Goal: Task Accomplishment & Management: Manage account settings

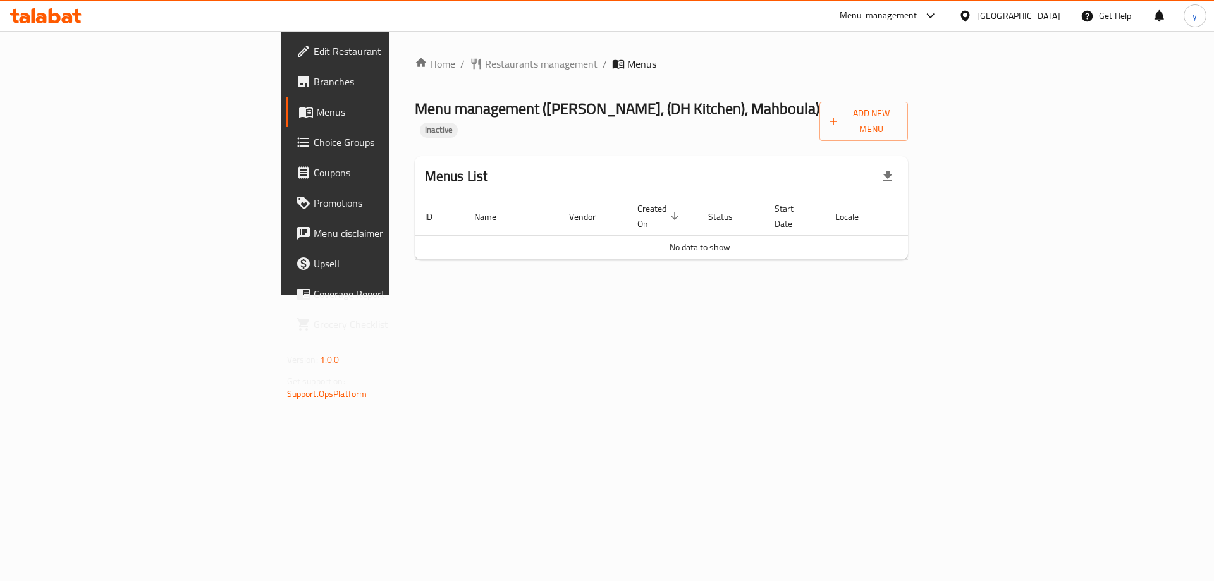
click at [314, 48] on span "Edit Restaurant" at bounding box center [394, 51] width 160 height 15
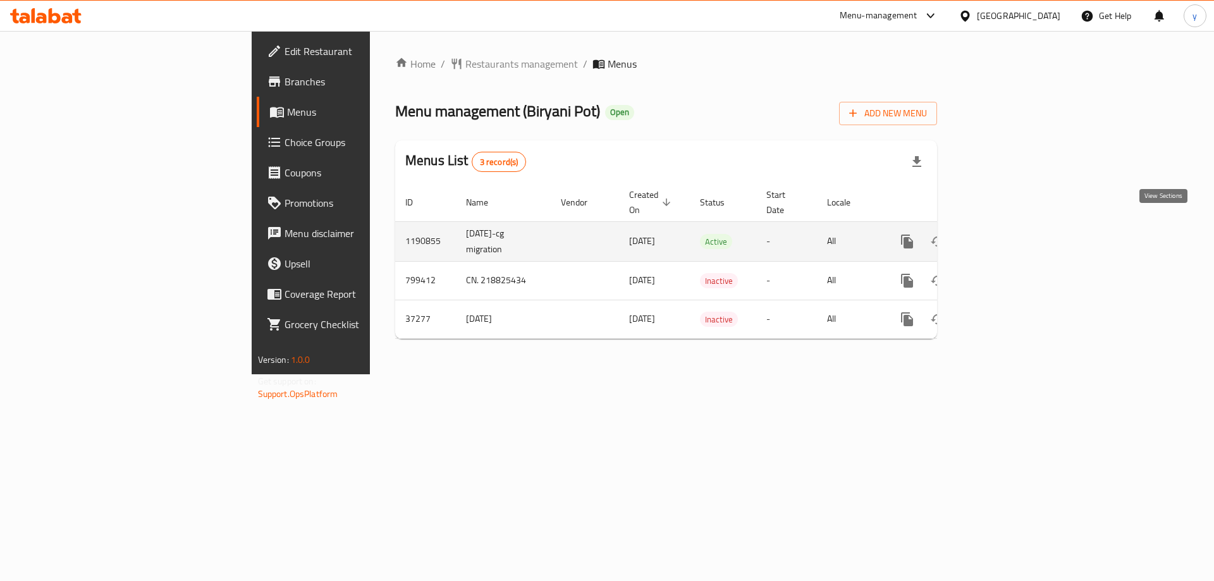
click at [1006, 234] on icon "enhanced table" at bounding box center [998, 241] width 15 height 15
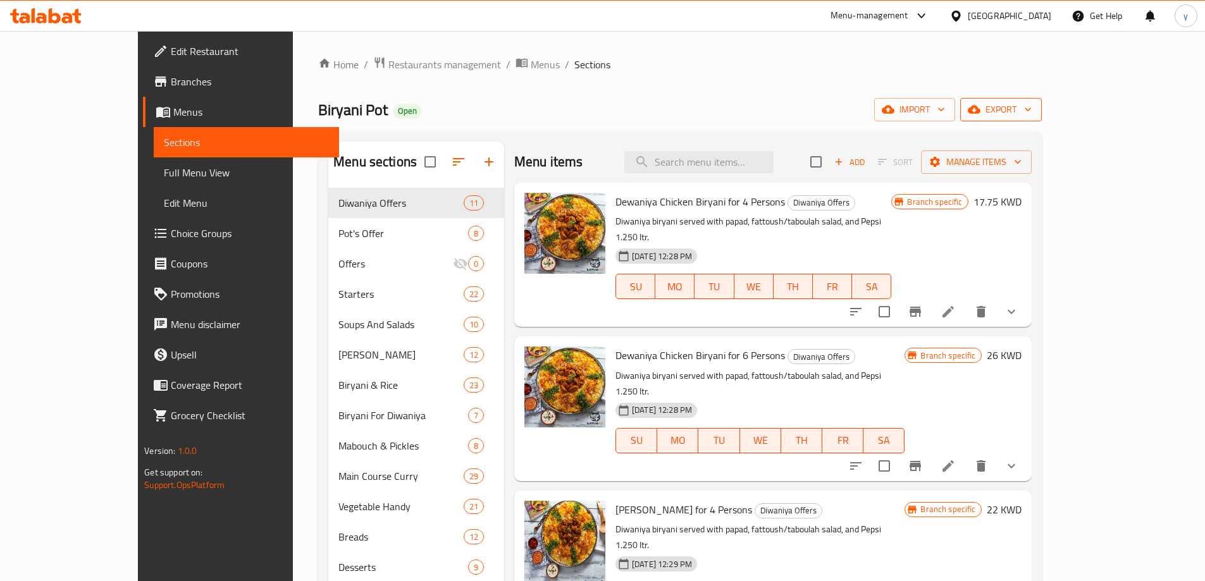
click at [1031, 109] on span "export" at bounding box center [1000, 110] width 61 height 16
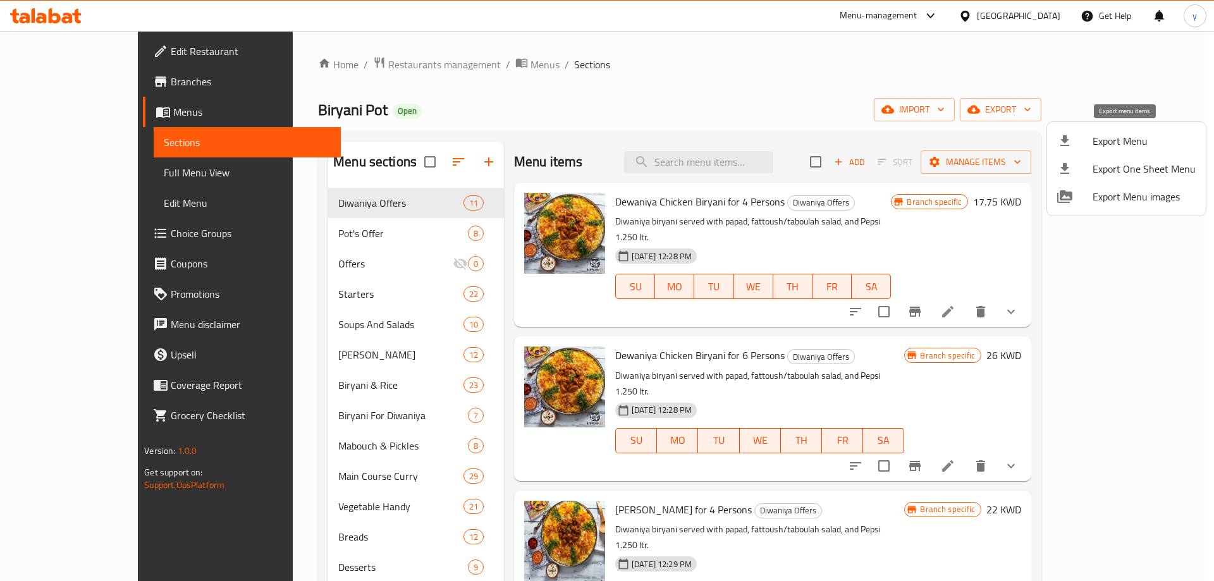
click at [1103, 152] on li "Export Menu" at bounding box center [1126, 141] width 159 height 28
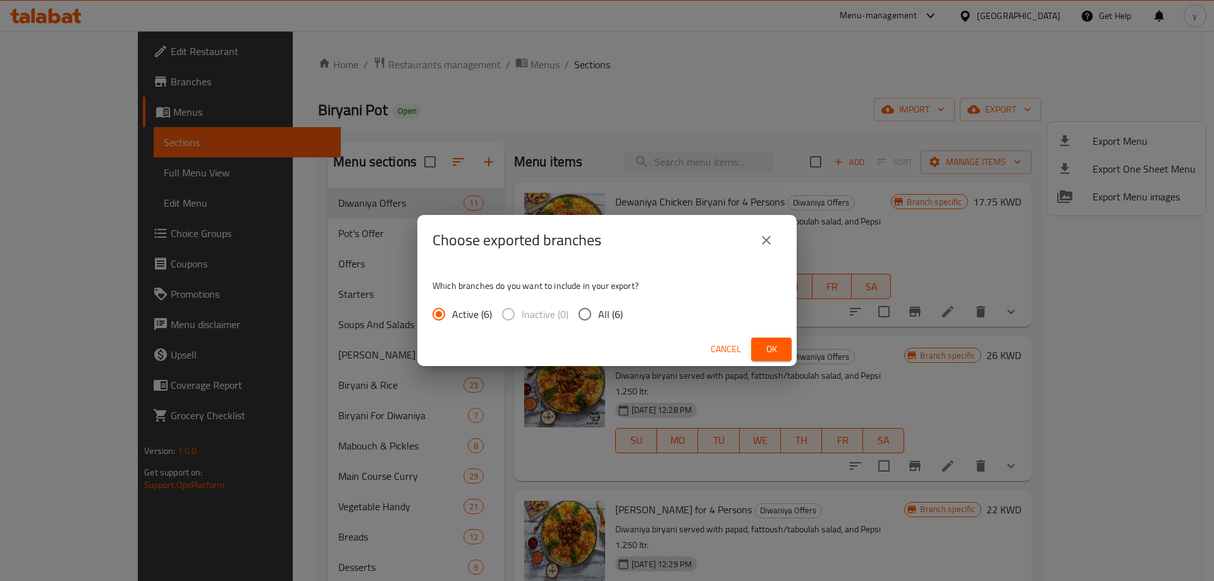
click at [614, 320] on span "All (6)" at bounding box center [610, 314] width 25 height 15
click at [598, 320] on input "All (6)" at bounding box center [585, 314] width 27 height 27
radio input "true"
click at [773, 349] on span "Ok" at bounding box center [771, 349] width 20 height 16
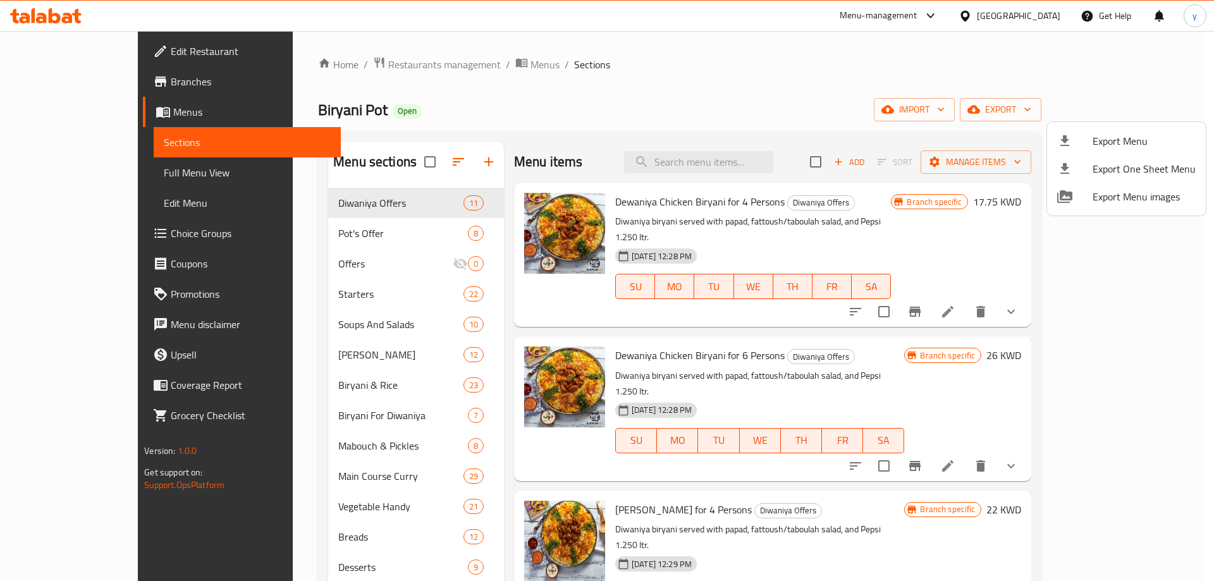
click at [85, 83] on div at bounding box center [607, 290] width 1214 height 581
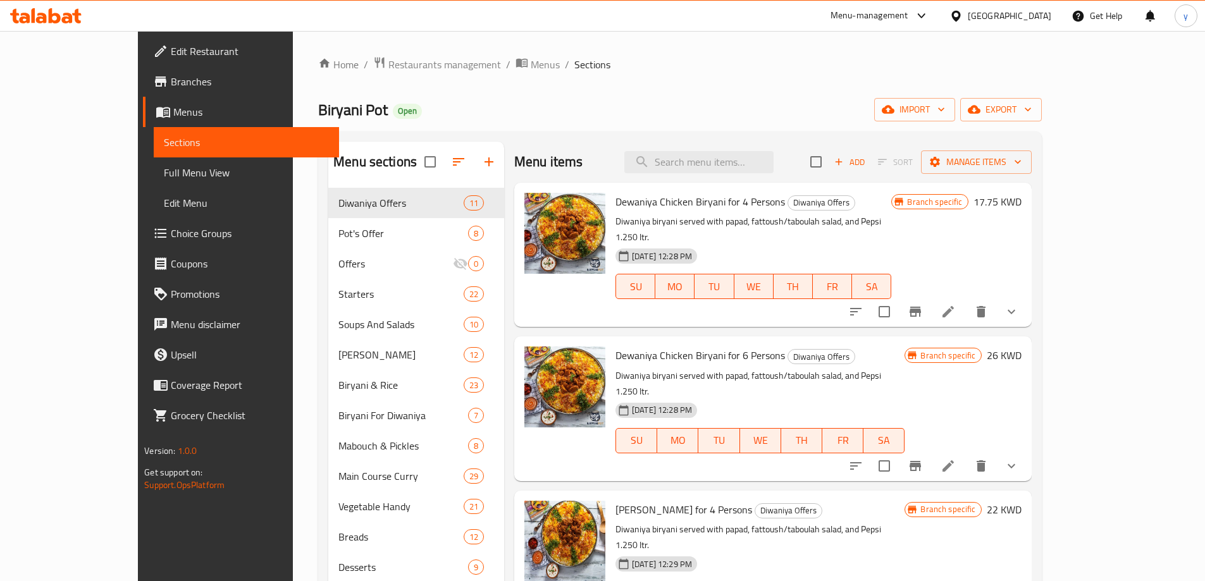
click at [171, 83] on span "Branches" at bounding box center [250, 81] width 158 height 15
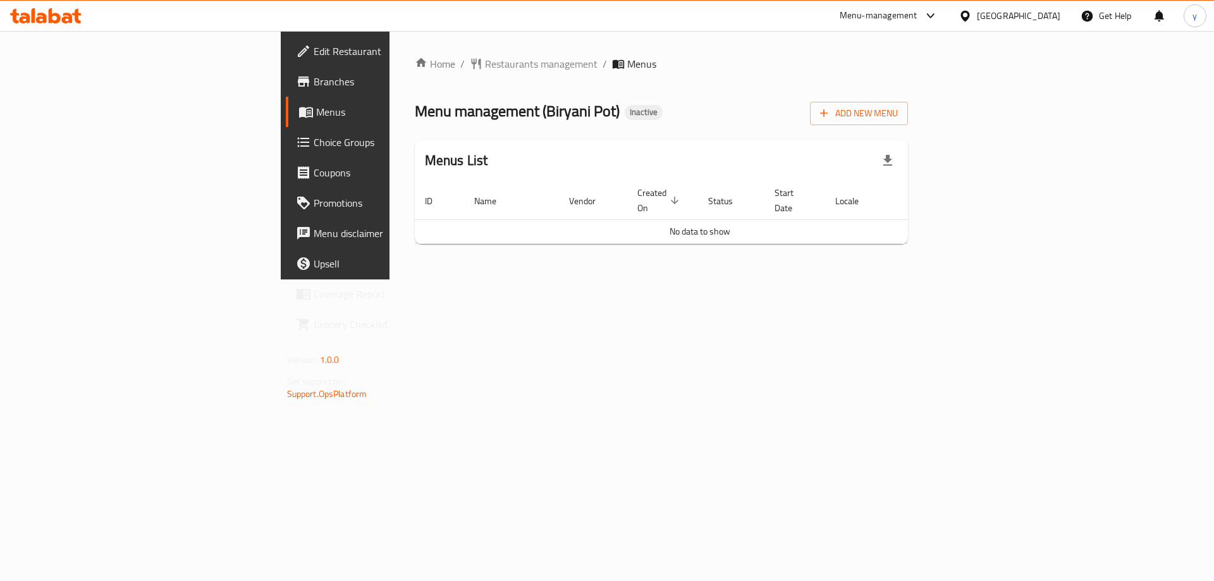
click at [909, 110] on div "Menu management ( Biryani Pot ) Inactive Add New Menu" at bounding box center [662, 111] width 494 height 28
click at [286, 89] on link "Branches" at bounding box center [385, 81] width 198 height 30
click at [908, 122] on button "Add New Menu" at bounding box center [859, 113] width 98 height 23
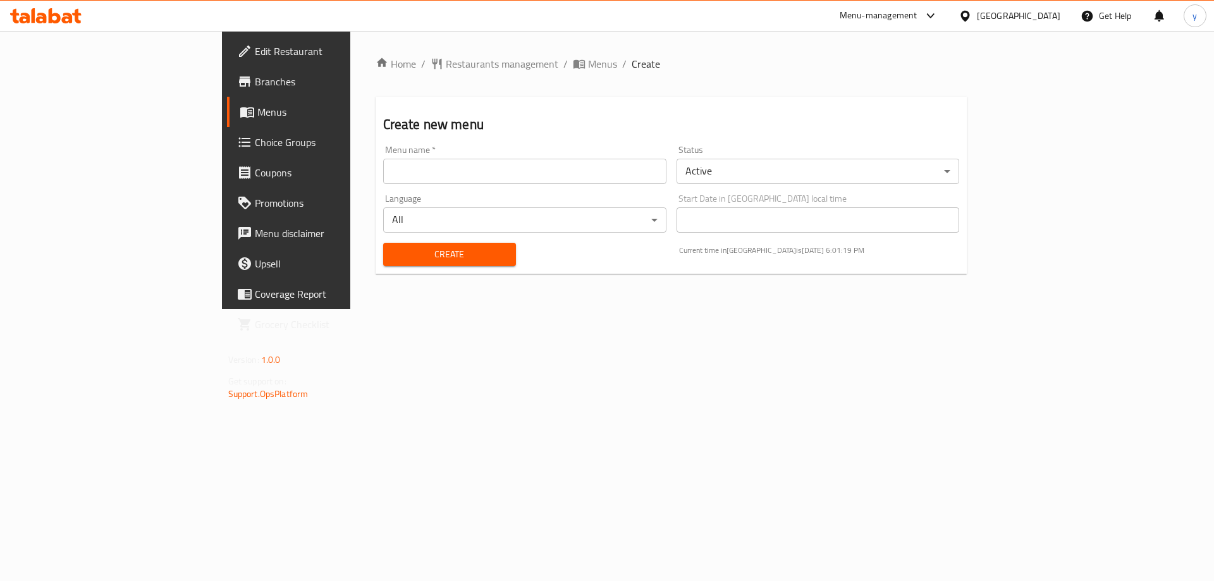
click at [456, 164] on input "text" at bounding box center [524, 171] width 283 height 25
type input "1"
type input "[DATE]"
click at [437, 256] on span "Create" at bounding box center [449, 255] width 113 height 16
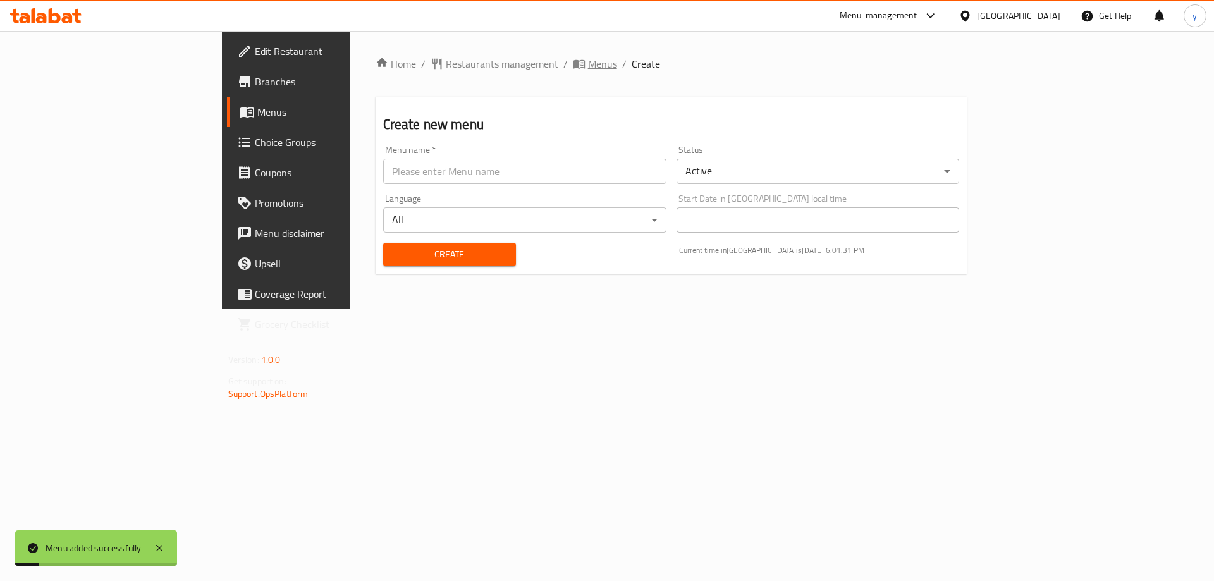
click at [588, 66] on span "Menus" at bounding box center [602, 63] width 29 height 15
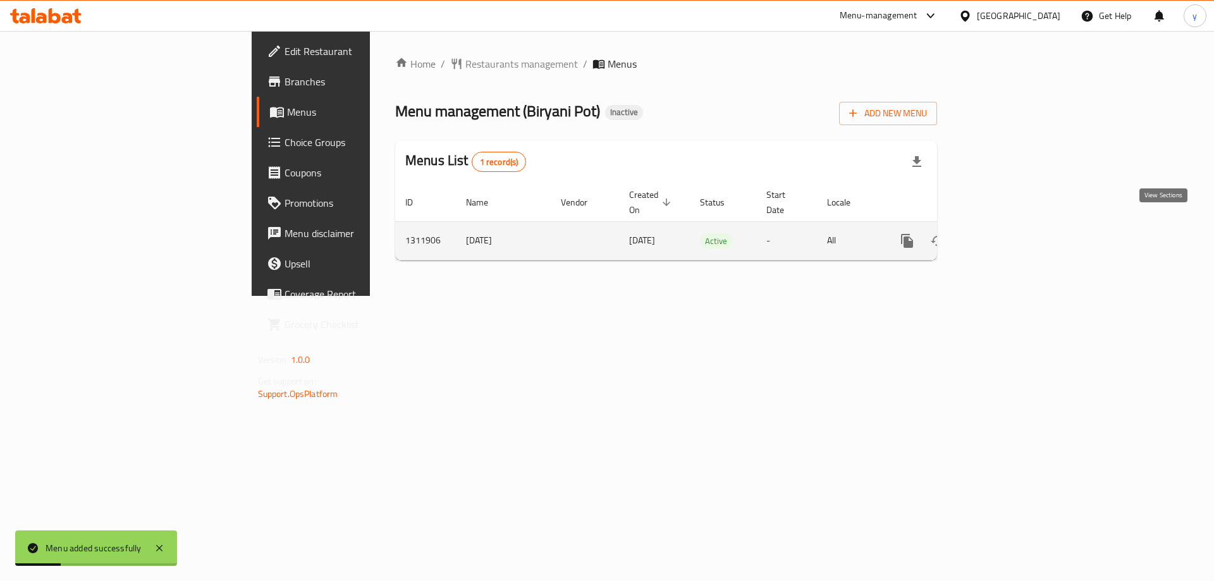
click at [1006, 233] on icon "enhanced table" at bounding box center [998, 240] width 15 height 15
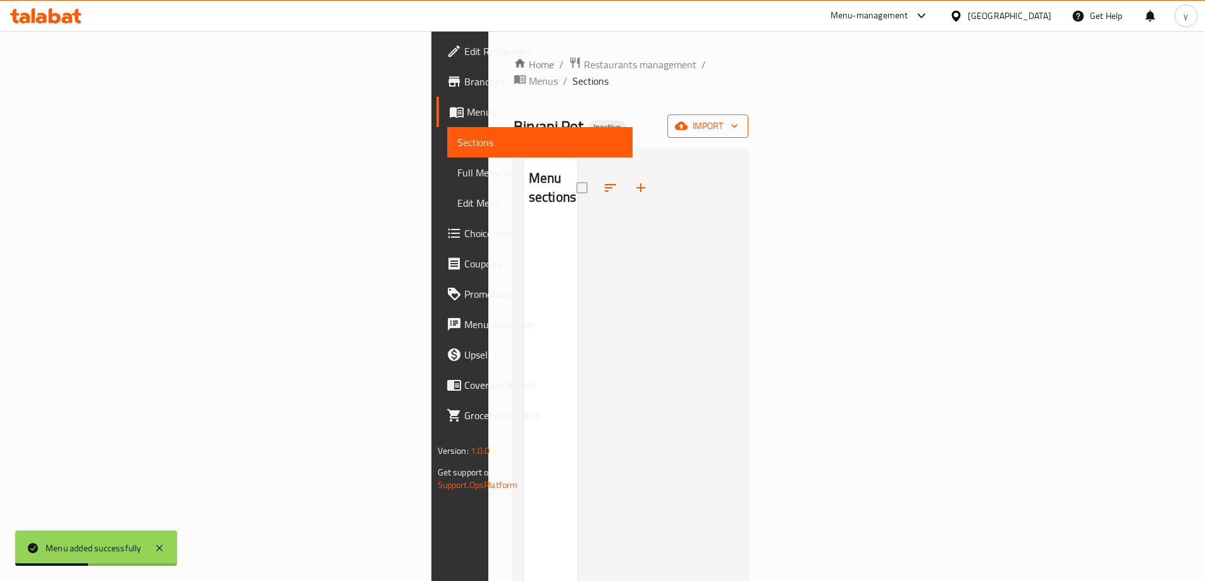
click at [738, 118] on span "import" at bounding box center [707, 126] width 61 height 16
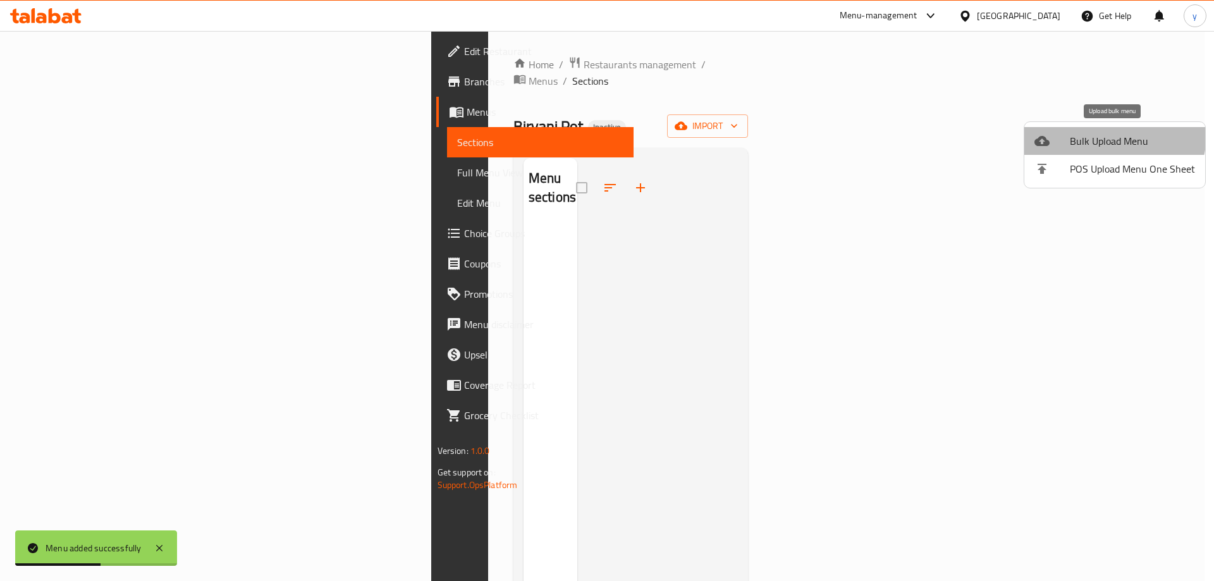
click at [1102, 133] on span "Bulk Upload Menu" at bounding box center [1132, 140] width 125 height 15
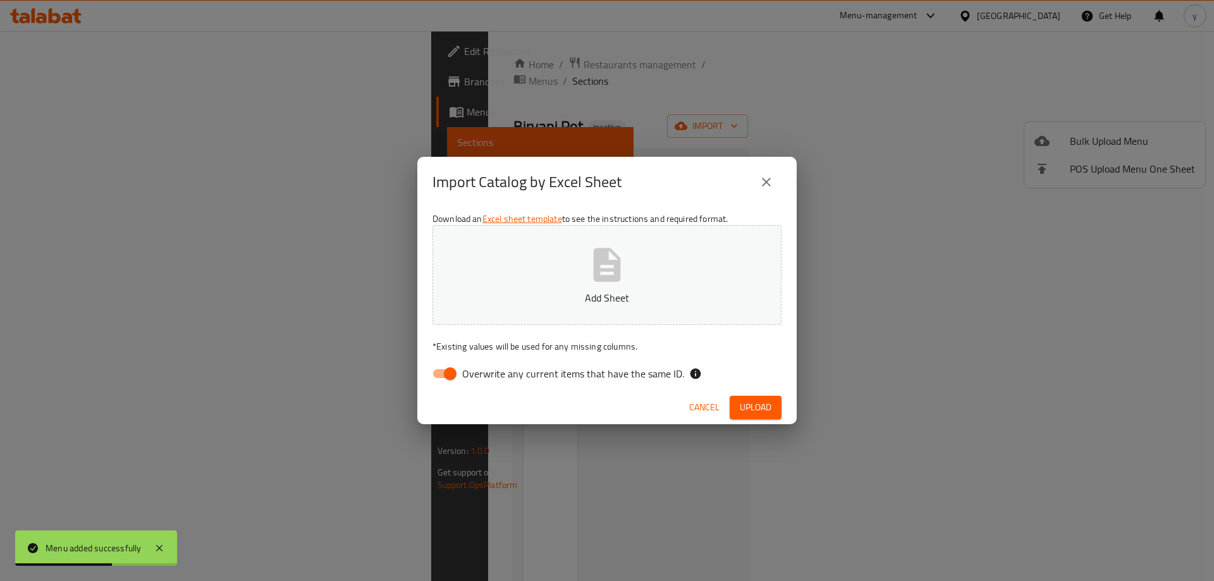
click at [558, 303] on p "Add Sheet" at bounding box center [607, 297] width 310 height 15
click at [766, 407] on span "Upload" at bounding box center [756, 408] width 32 height 16
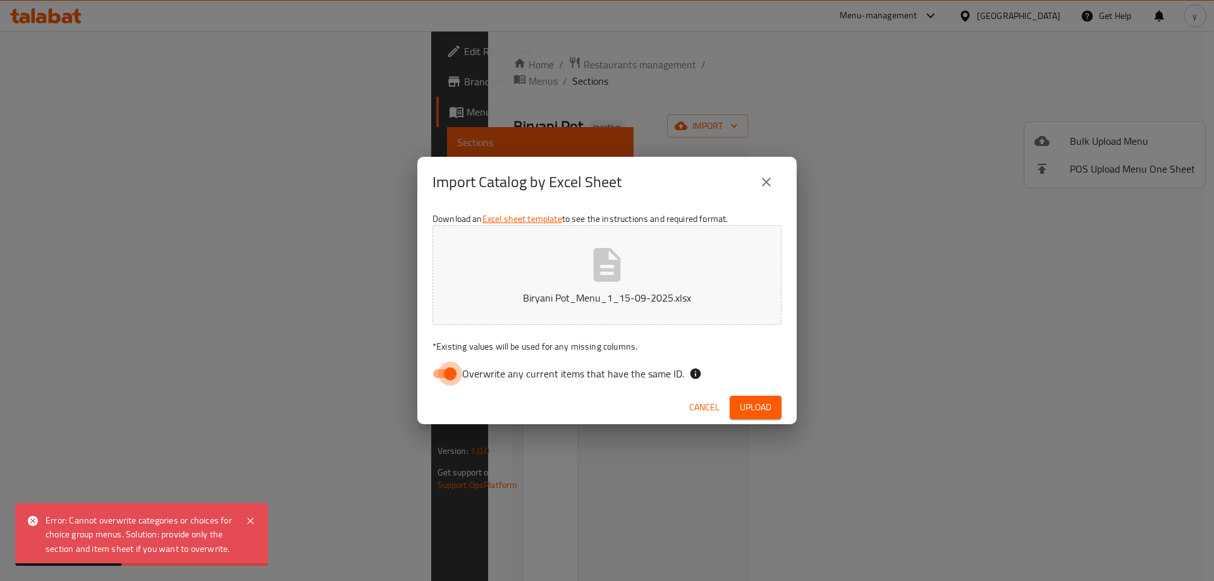
click at [441, 374] on input "Overwrite any current items that have the same ID." at bounding box center [450, 374] width 72 height 24
checkbox input "false"
click at [761, 400] on span "Upload" at bounding box center [756, 408] width 32 height 16
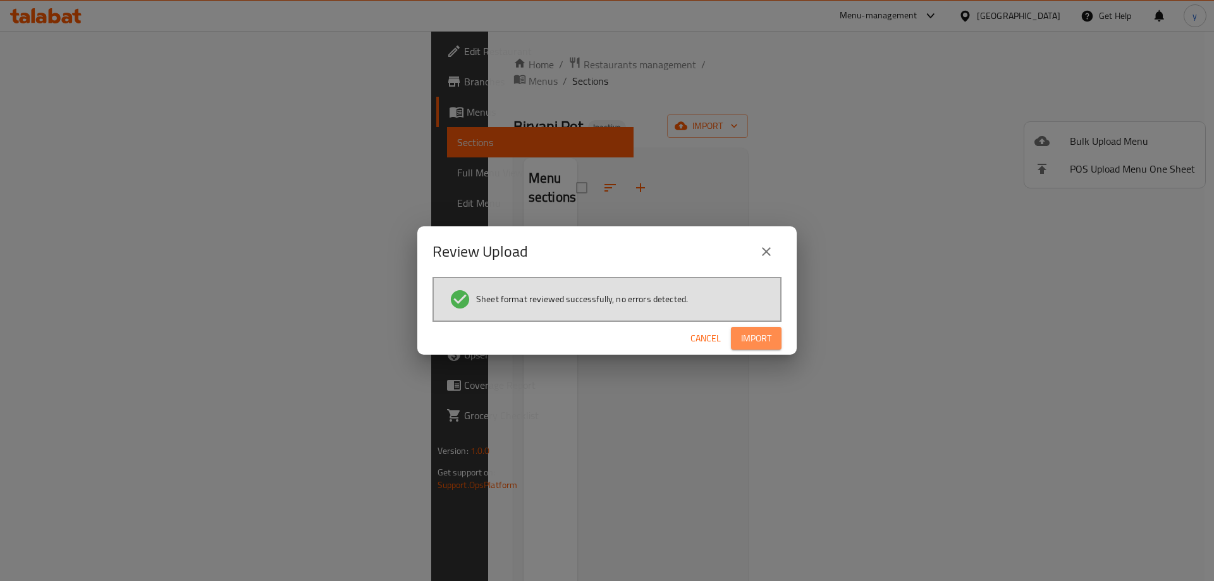
click at [753, 336] on span "Import" at bounding box center [756, 339] width 30 height 16
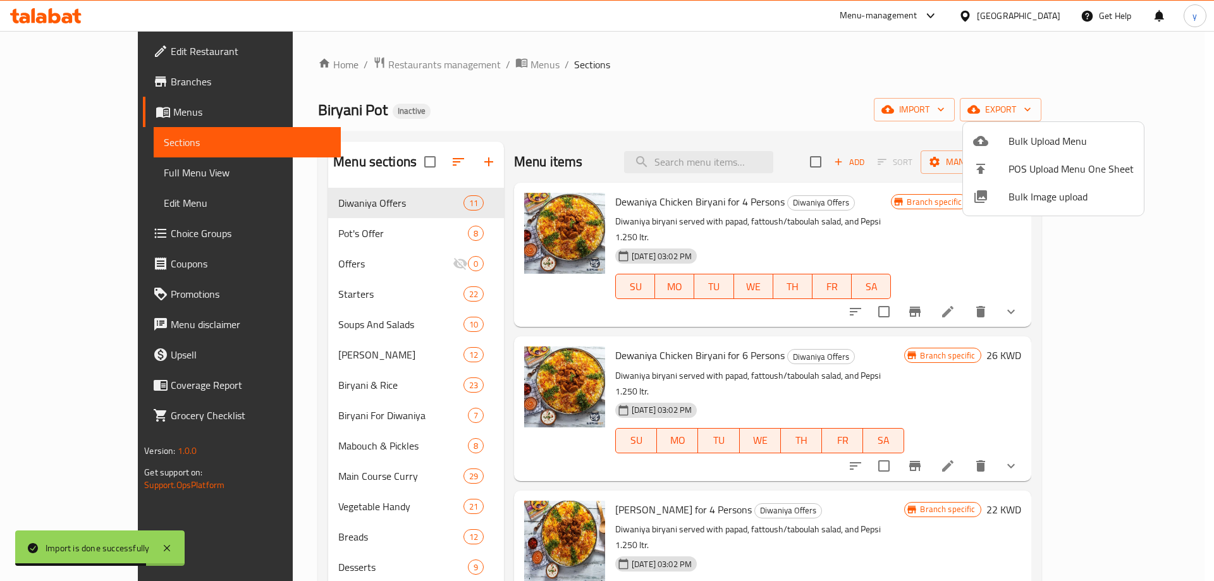
click at [373, 231] on div at bounding box center [607, 290] width 1214 height 581
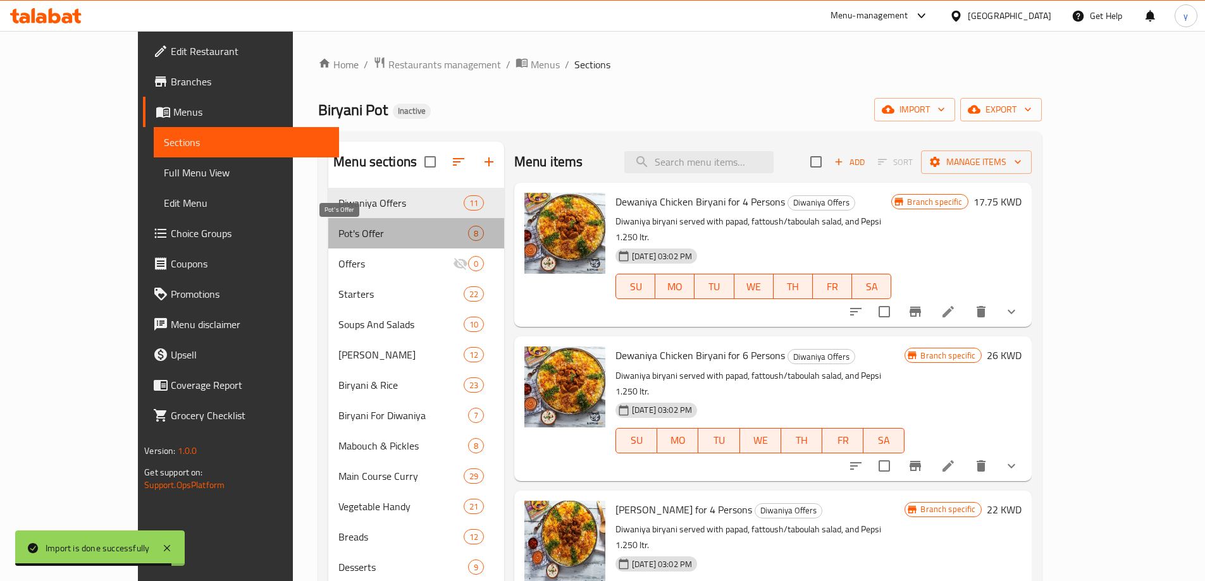
click at [373, 231] on span "Pot's Offer" at bounding box center [403, 233] width 130 height 15
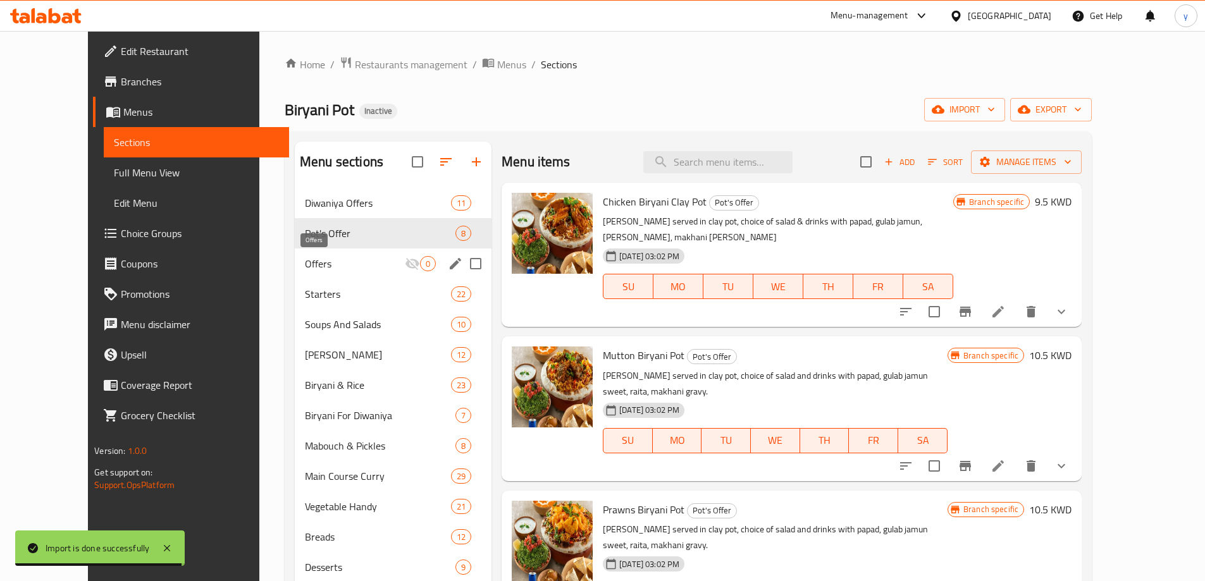
click at [374, 256] on span "Offers" at bounding box center [355, 263] width 100 height 15
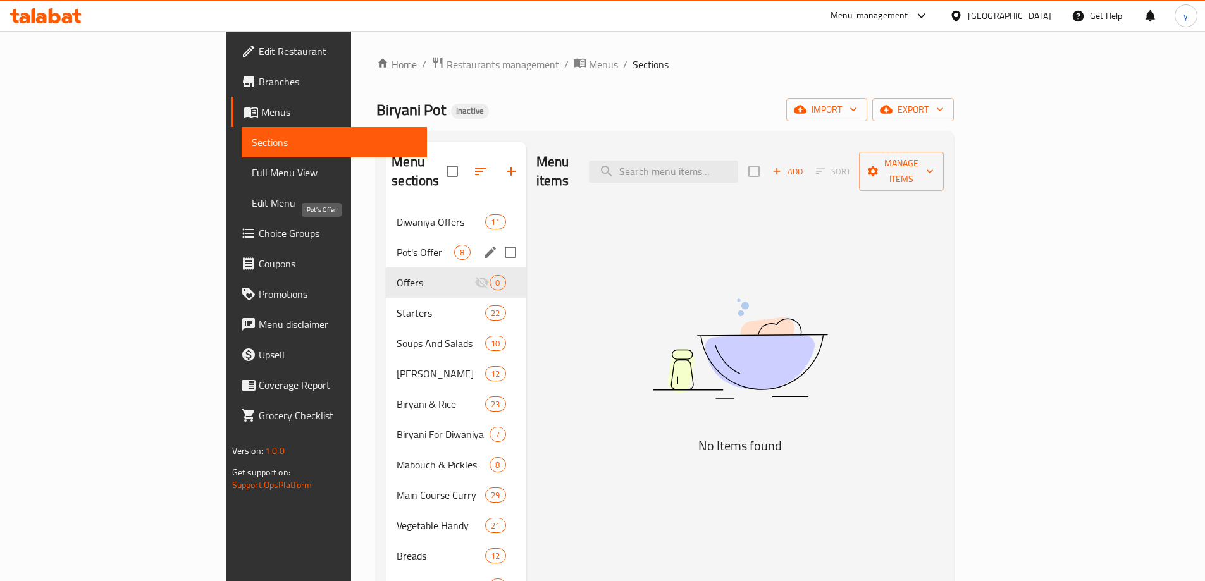
click at [396, 245] on span "Pot's Offer" at bounding box center [425, 252] width 58 height 15
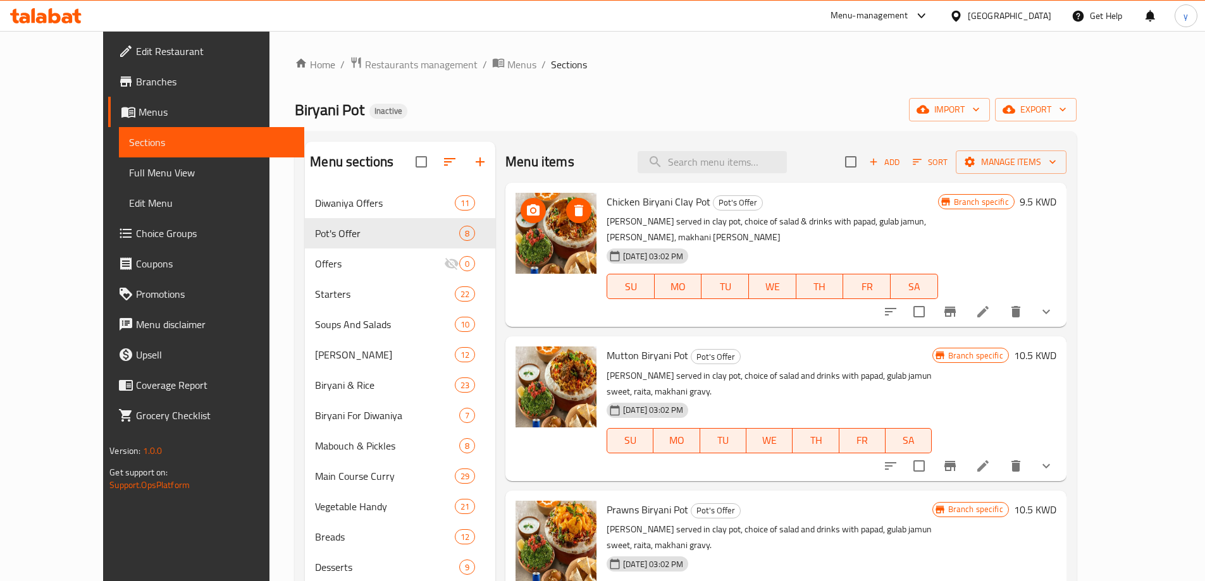
click at [149, 59] on link "Edit Restaurant" at bounding box center [206, 51] width 196 height 30
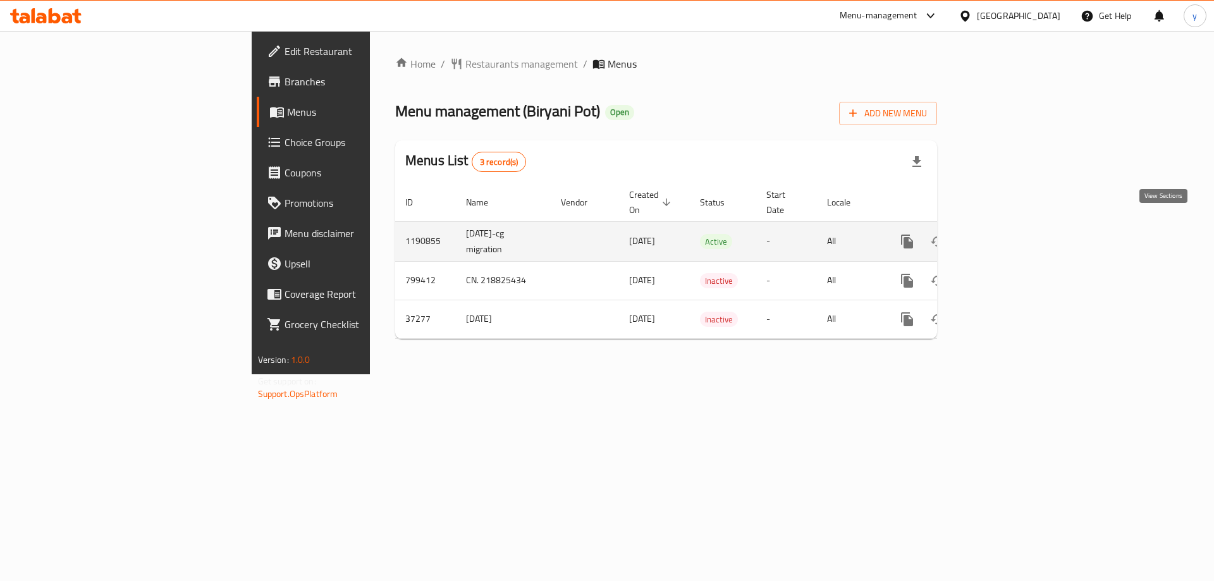
click at [1006, 234] on icon "enhanced table" at bounding box center [998, 241] width 15 height 15
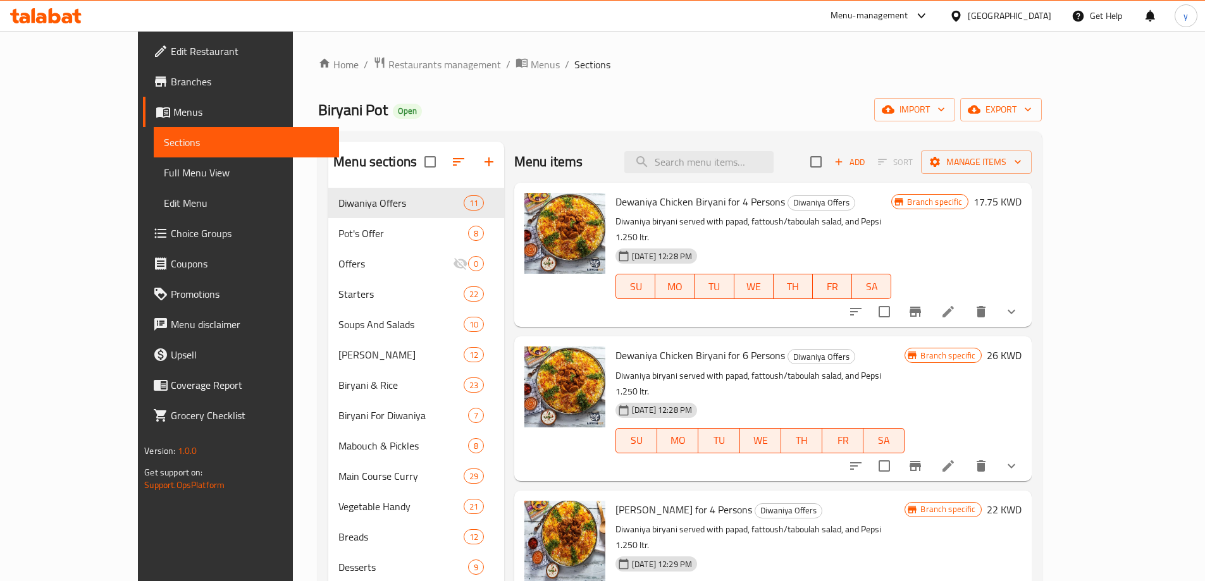
click at [942, 121] on div "Home / Restaurants management / Menus / Sections Biryani Pot Open import export…" at bounding box center [679, 539] width 723 height 966
click at [1031, 114] on span "export" at bounding box center [1000, 110] width 61 height 16
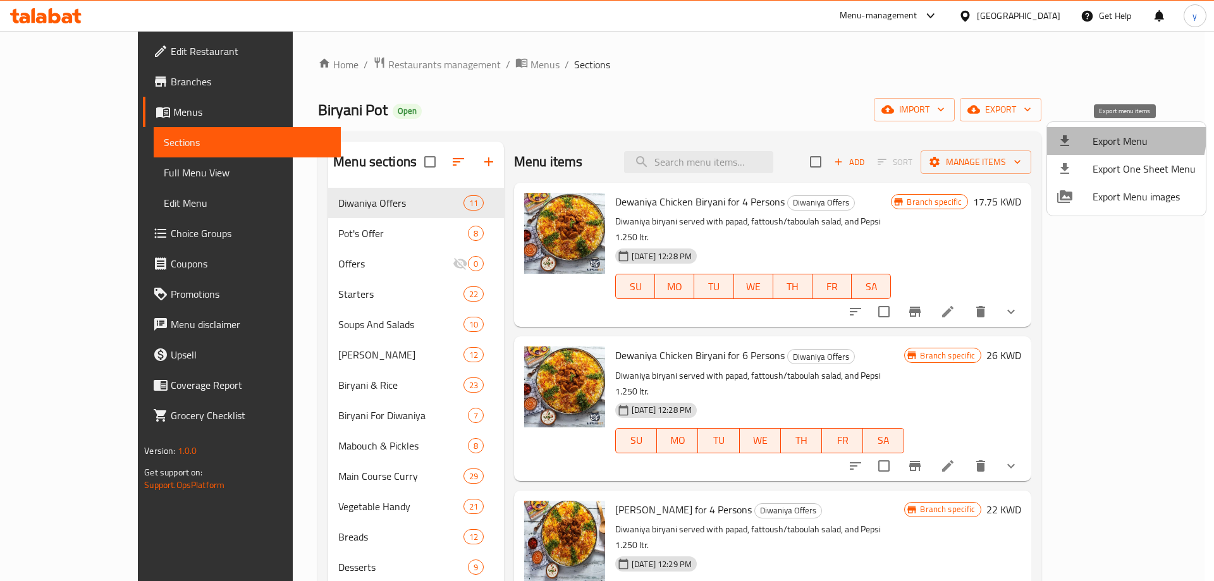
click at [1123, 136] on span "Export Menu" at bounding box center [1144, 140] width 103 height 15
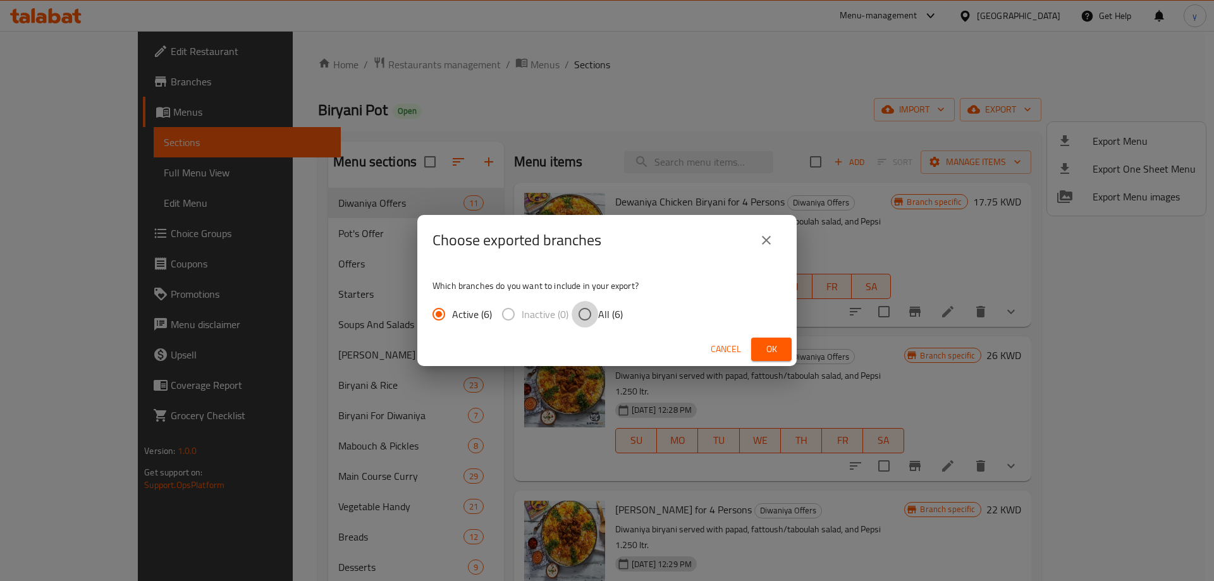
click at [592, 314] on input "All (6)" at bounding box center [585, 314] width 27 height 27
radio input "true"
click at [760, 347] on button "Ok" at bounding box center [771, 349] width 40 height 23
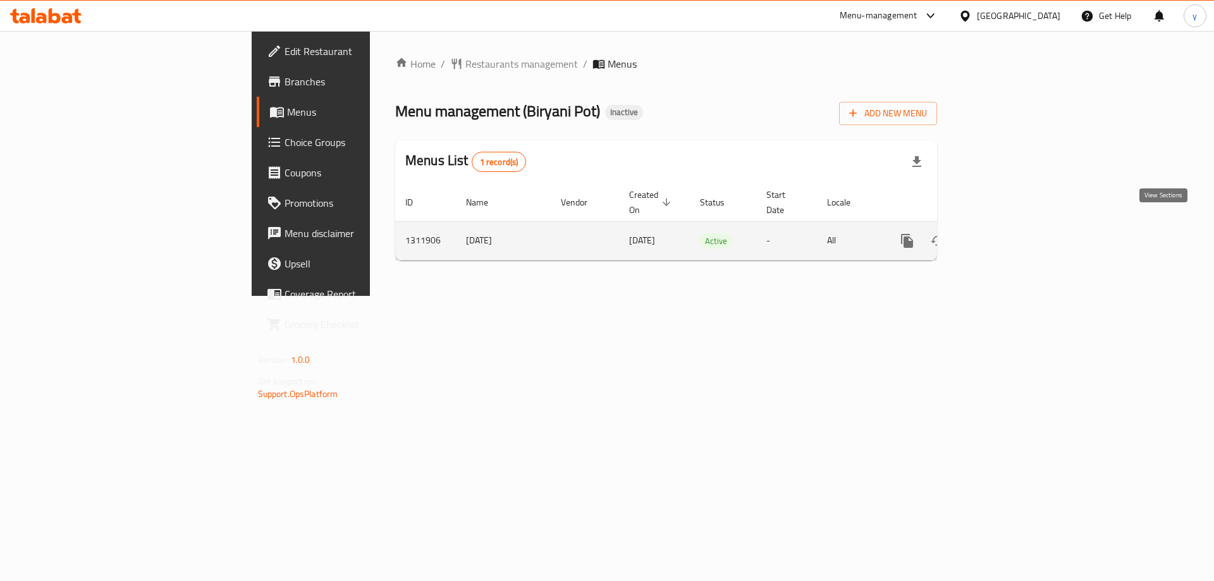
click at [1004, 235] on icon "enhanced table" at bounding box center [998, 240] width 11 height 11
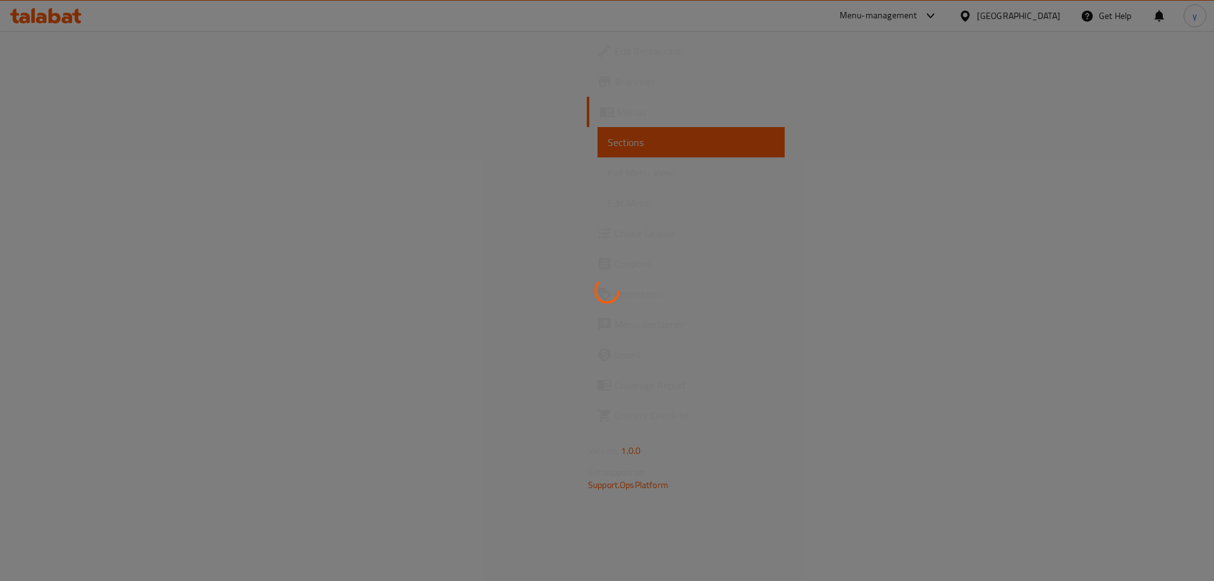
click at [117, 169] on div at bounding box center [607, 290] width 1214 height 581
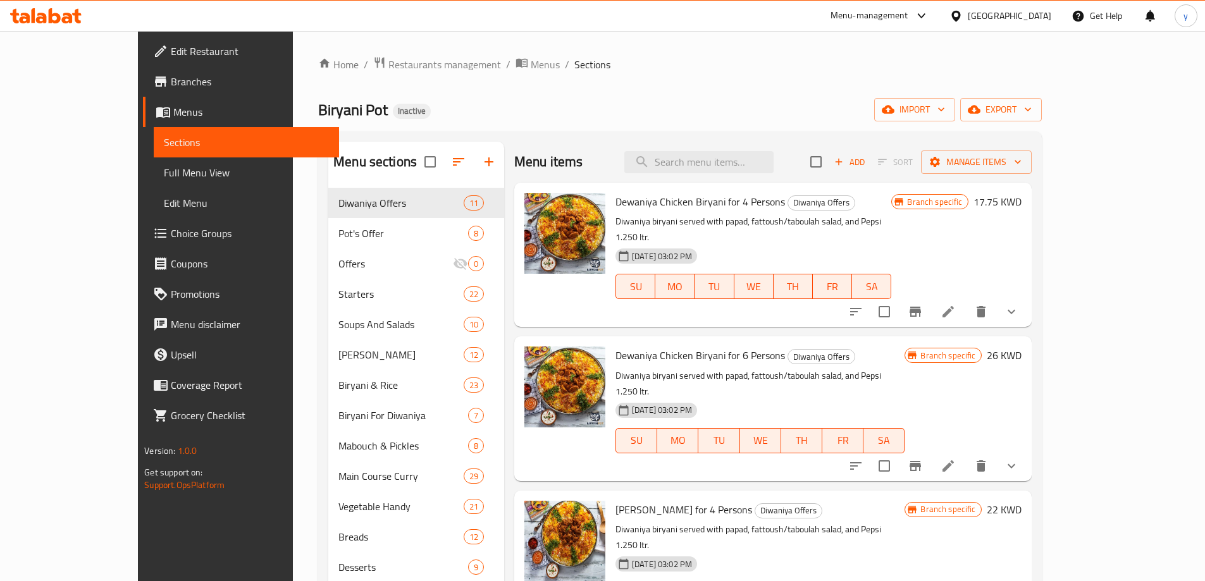
click at [171, 82] on span "Branches" at bounding box center [250, 81] width 158 height 15
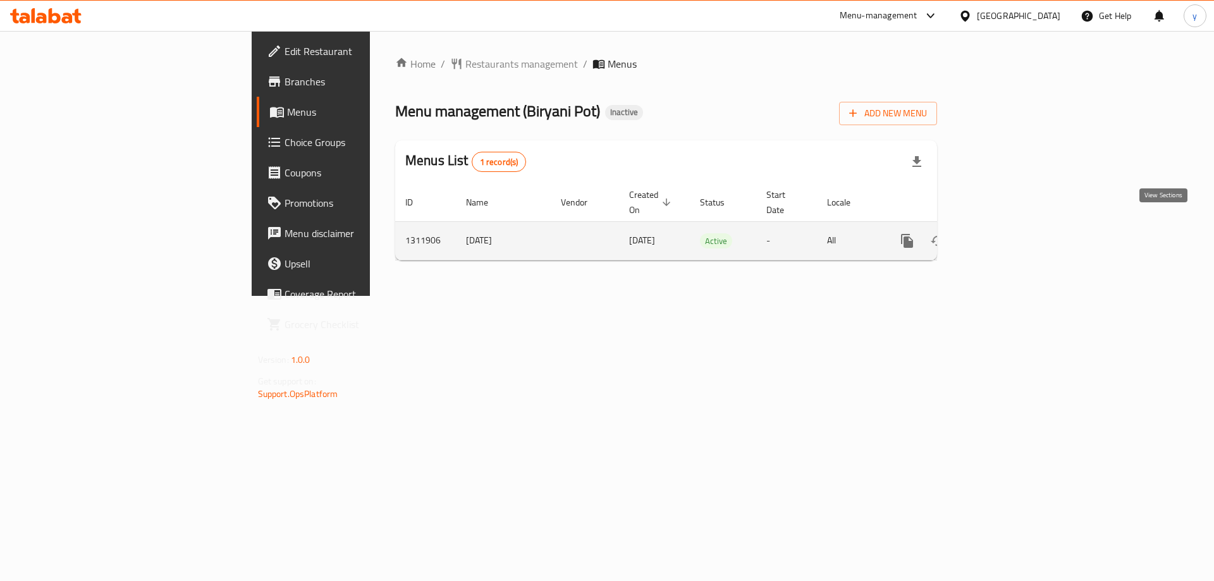
click at [1006, 233] on icon "enhanced table" at bounding box center [998, 240] width 15 height 15
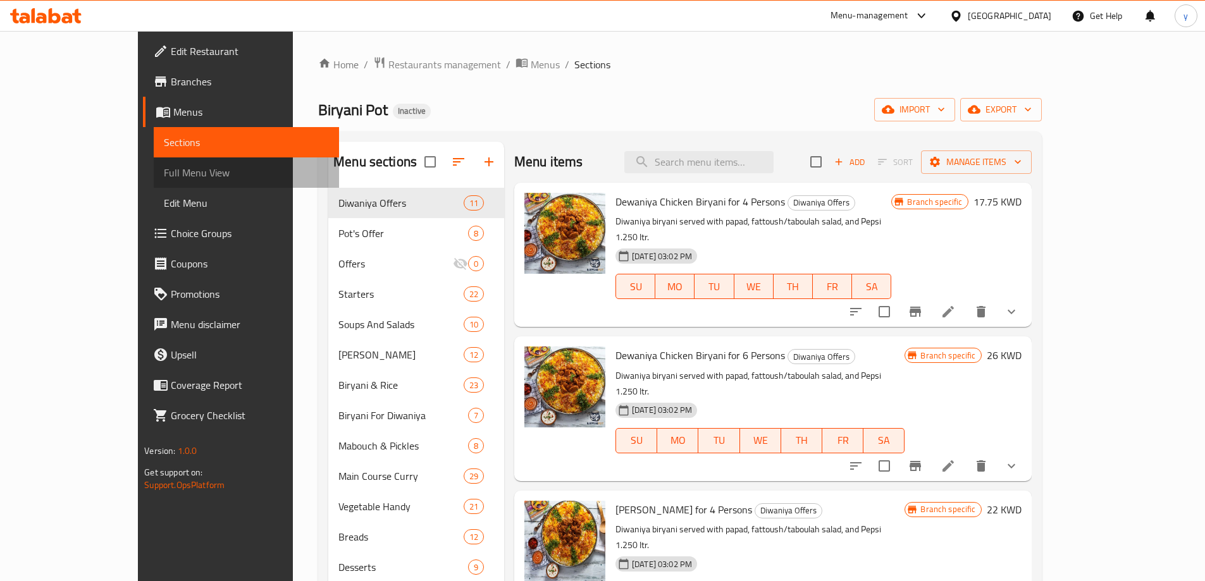
click at [164, 166] on span "Full Menu View" at bounding box center [246, 172] width 165 height 15
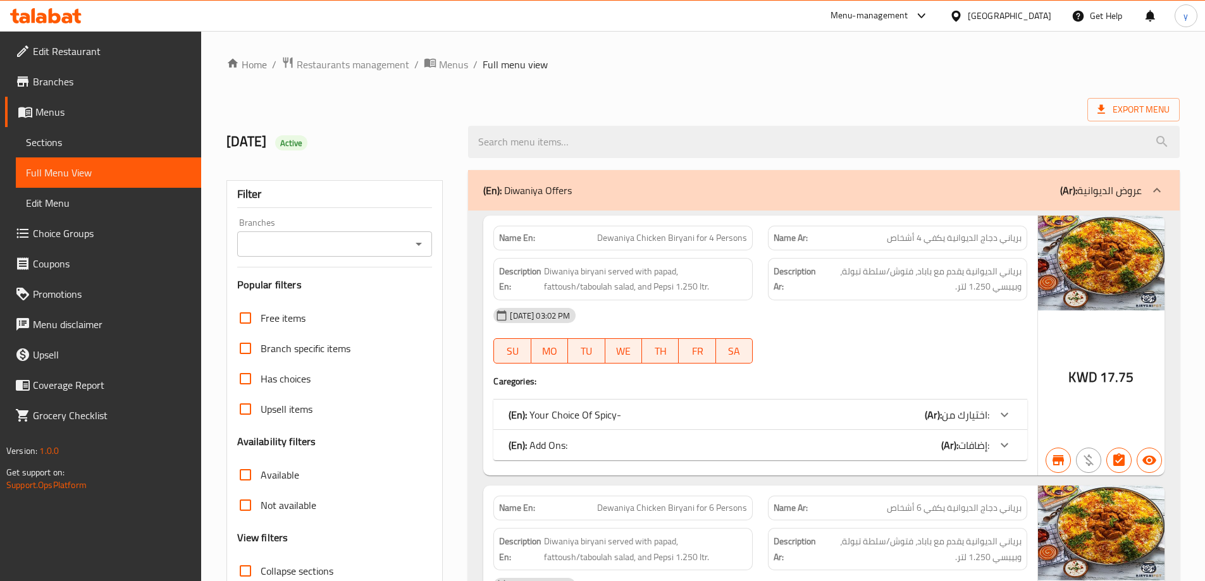
checkbox input "false"
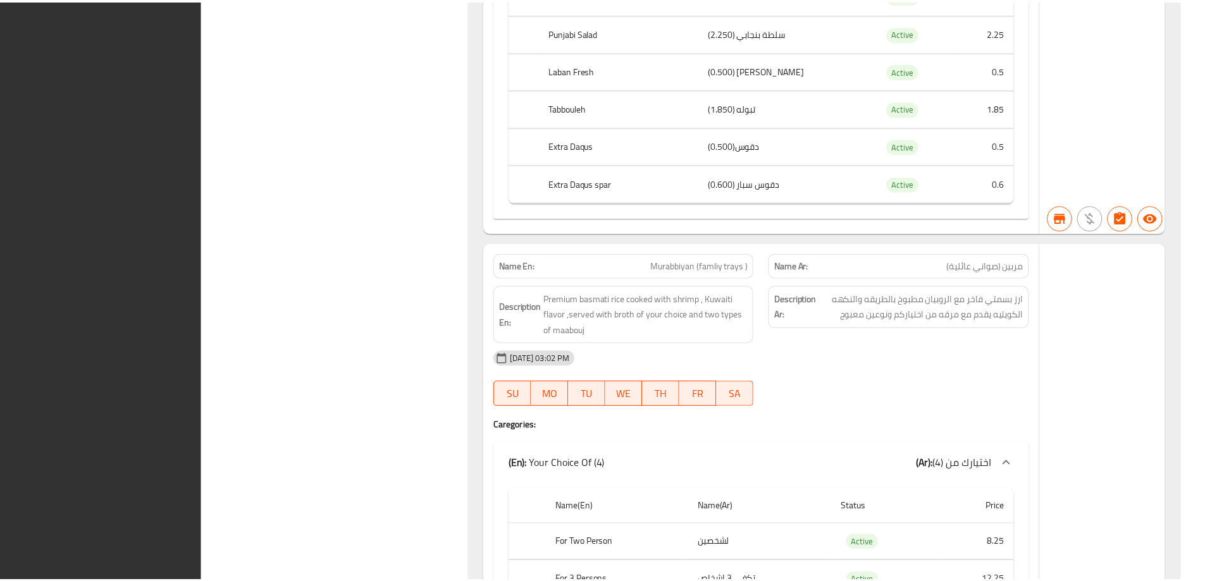
scroll to position [162951, 0]
